Goal: Transaction & Acquisition: Book appointment/travel/reservation

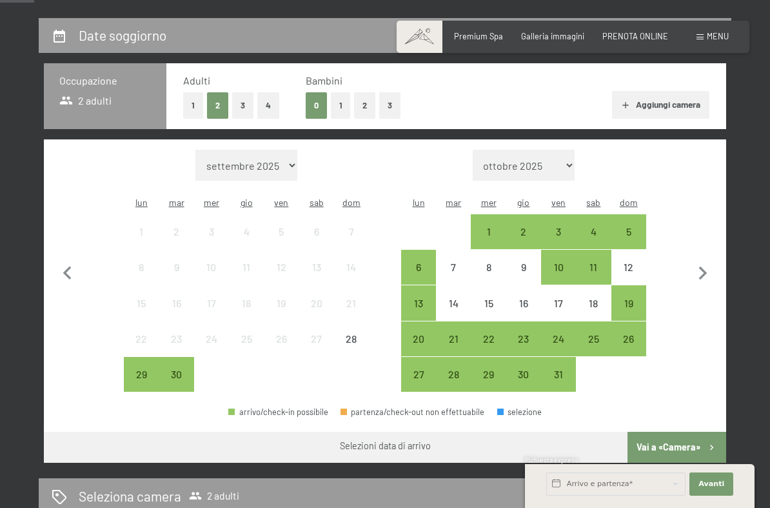
scroll to position [239, 0]
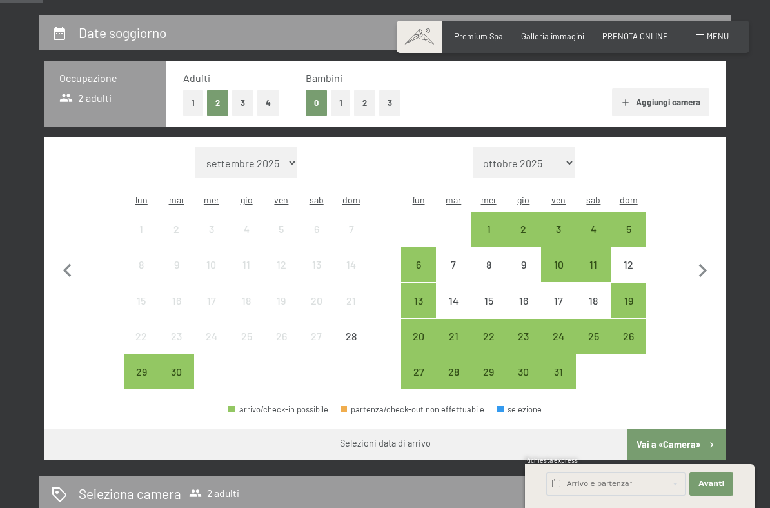
click at [704, 264] on icon "button" at bounding box center [703, 271] width 8 height 14
select select "[DATE]"
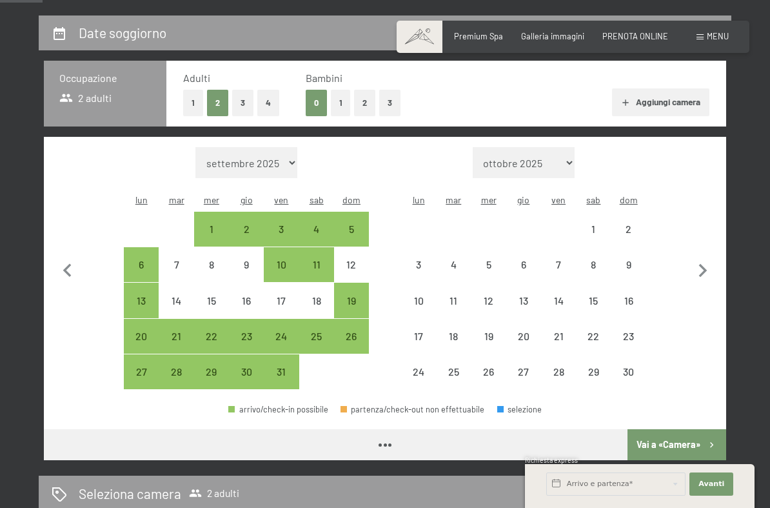
select select "[DATE]"
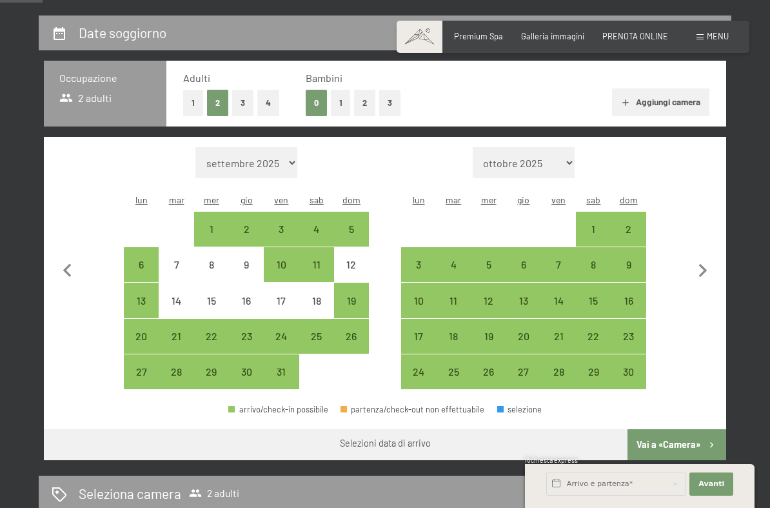
click at [567, 248] on div "7" at bounding box center [558, 264] width 32 height 32
select select "[DATE]"
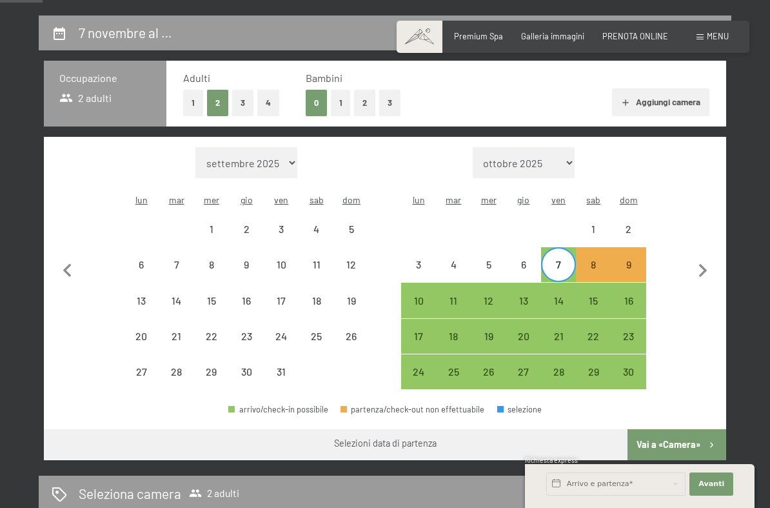
click at [635, 259] on div "9" at bounding box center [629, 275] width 32 height 32
select select "[DATE]"
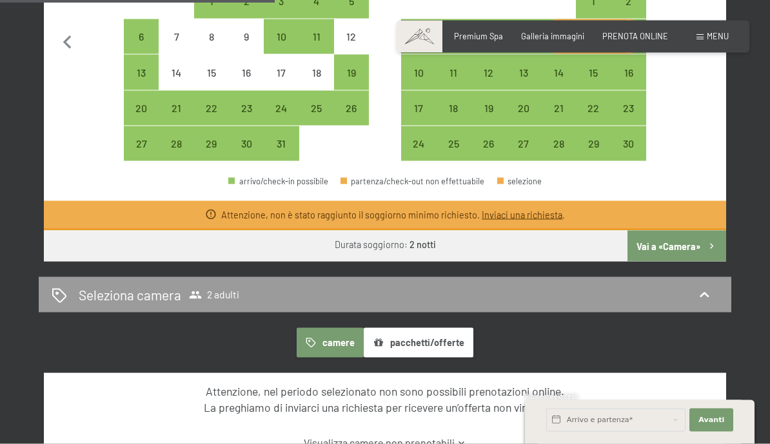
click at [685, 231] on button "Vai a «Camera»" at bounding box center [676, 246] width 99 height 31
select select "[DATE]"
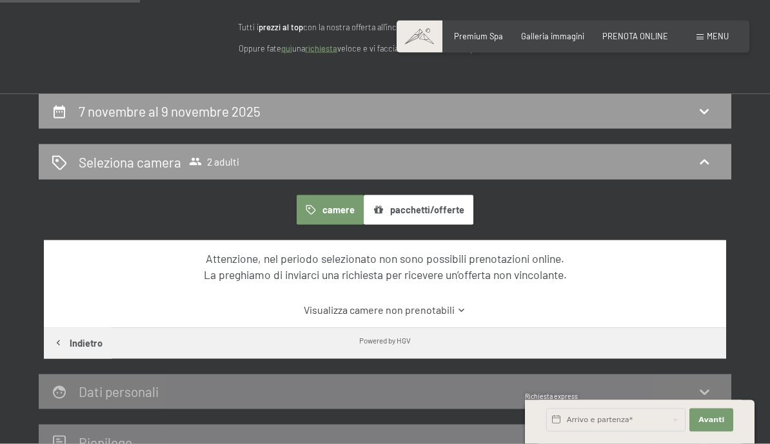
scroll to position [120, 0]
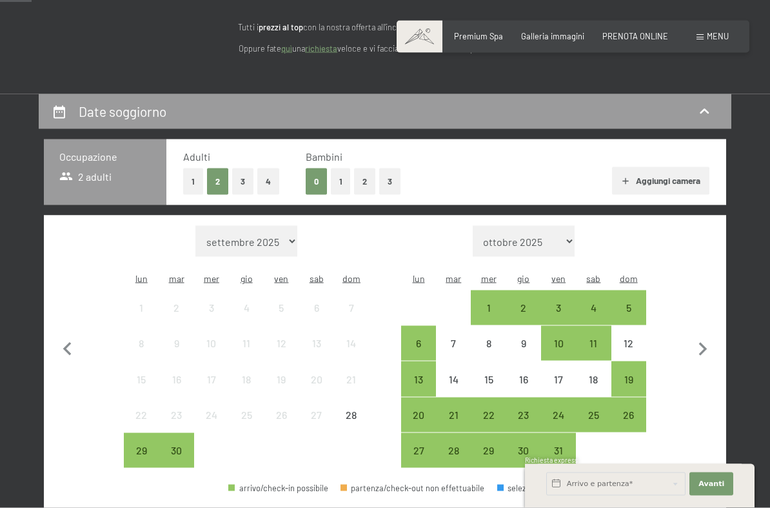
scroll to position [179, 0]
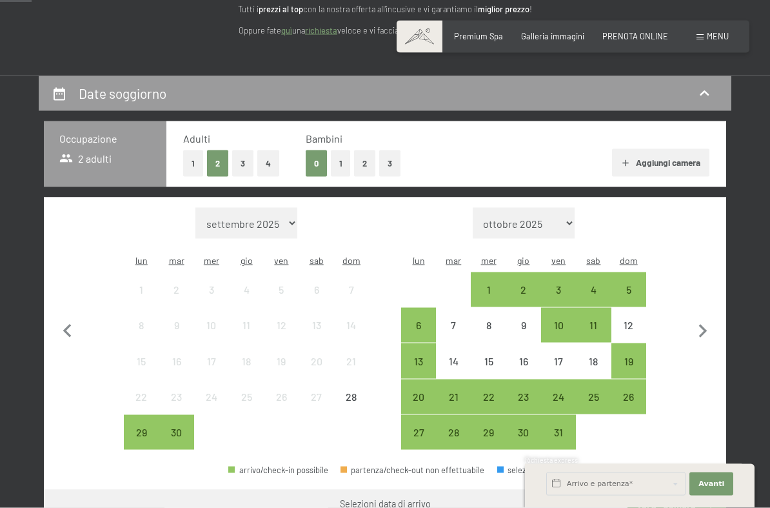
click at [697, 320] on icon "button" at bounding box center [702, 331] width 27 height 27
select select "[DATE]"
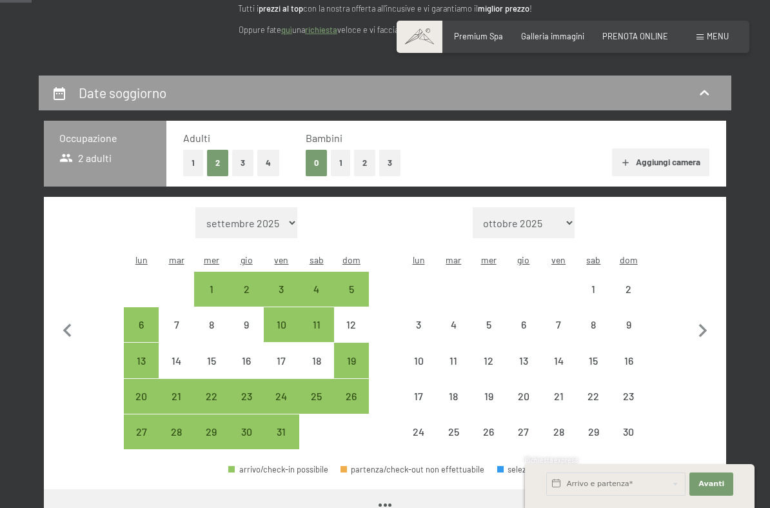
select select "[DATE]"
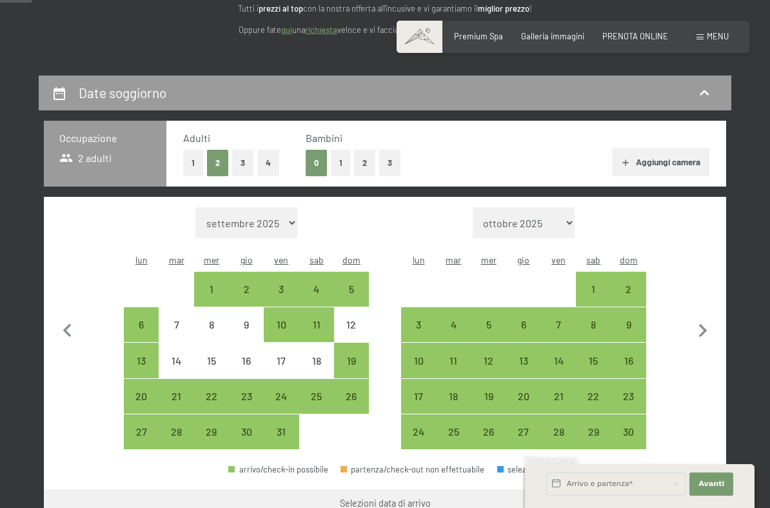
click at [529, 319] on div "6" at bounding box center [524, 335] width 32 height 32
select select "[DATE]"
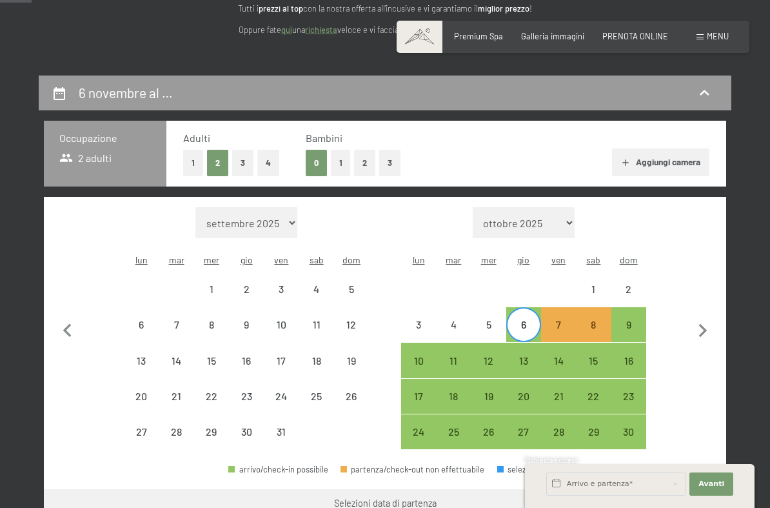
click at [636, 308] on div "9" at bounding box center [629, 324] width 32 height 32
select select "[DATE]"
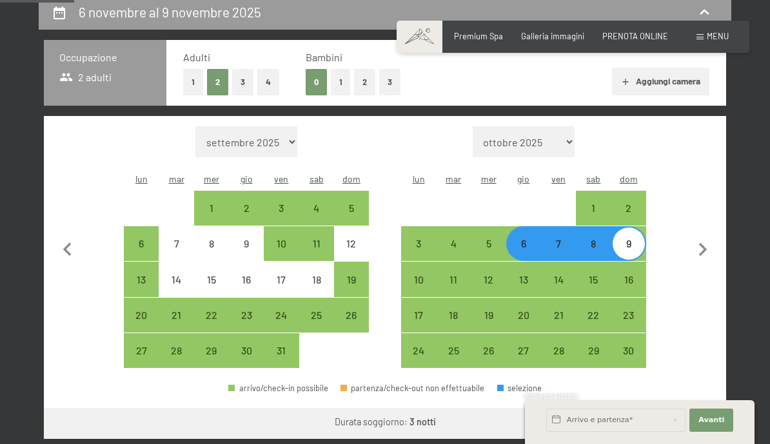
scroll to position [259, 0]
click at [567, 239] on div "7" at bounding box center [558, 255] width 32 height 32
select select "[DATE]"
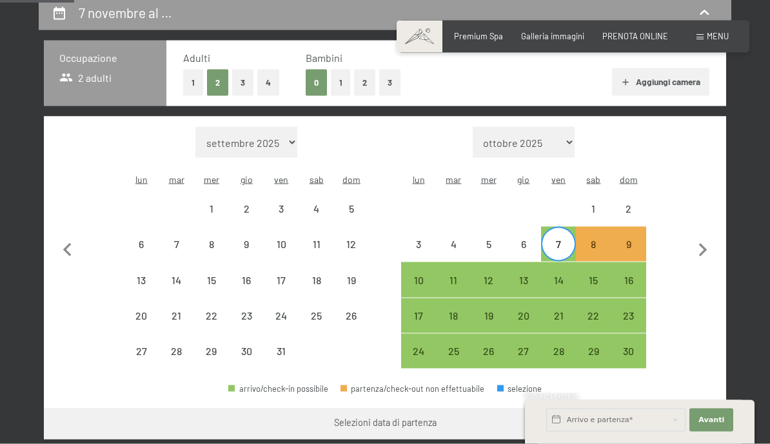
scroll to position [260, 0]
click at [615, 228] on div "9" at bounding box center [629, 244] width 32 height 32
select select "[DATE]"
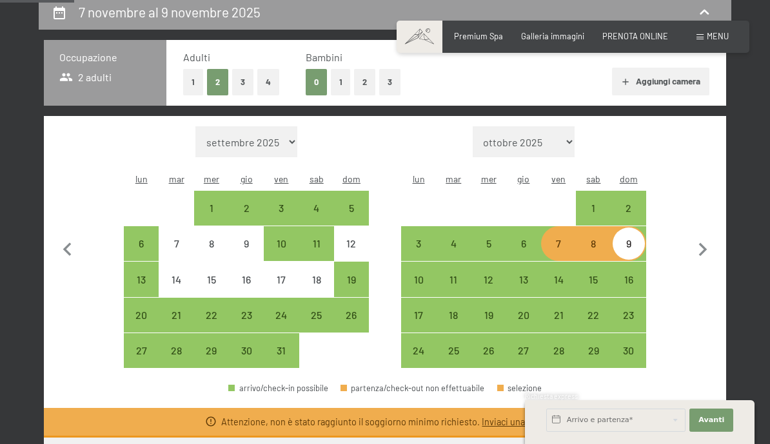
click at [598, 239] on div "8" at bounding box center [593, 255] width 32 height 32
select select "2025-10-01"
select select "2025-11-01"
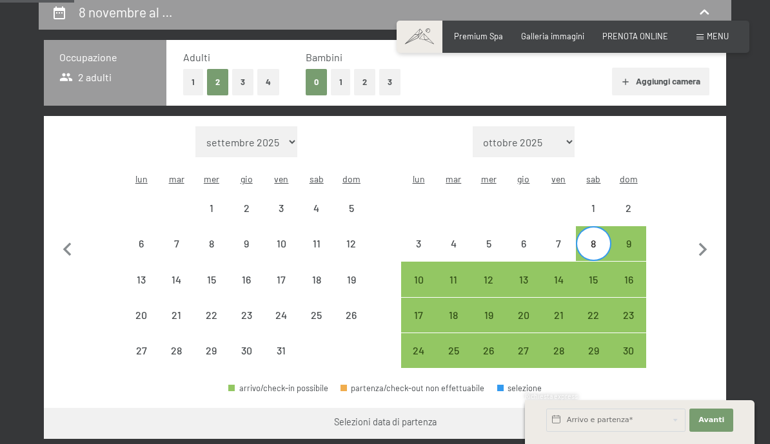
click at [426, 275] on div "10" at bounding box center [418, 291] width 32 height 32
select select "2025-10-01"
select select "2025-11-01"
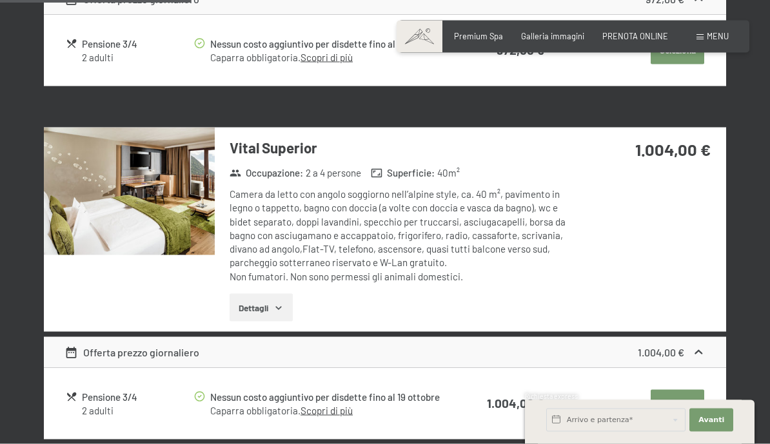
scroll to position [983, 0]
